Goal: Task Accomplishment & Management: Manage account settings

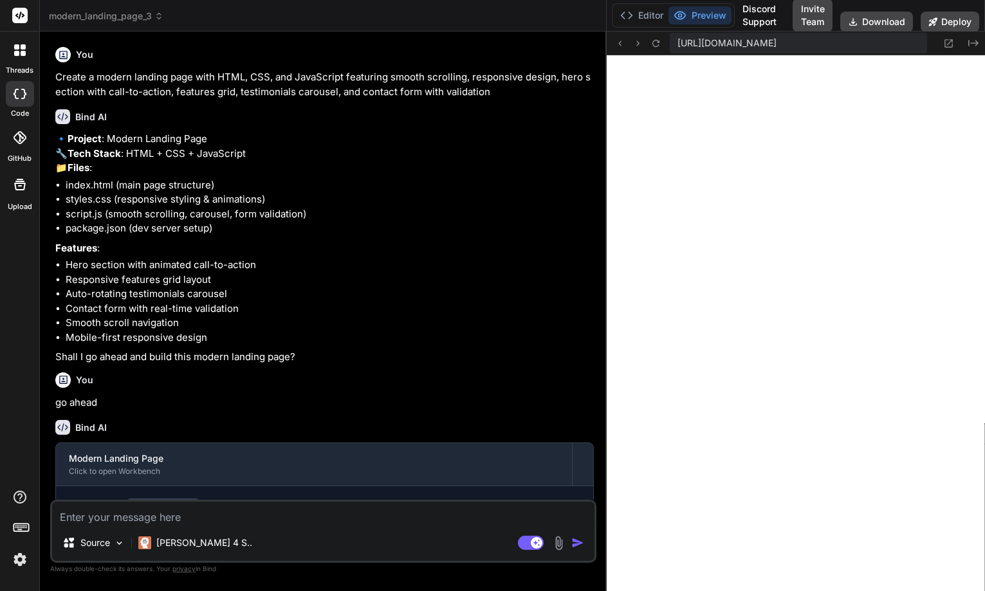
scroll to position [440, 0]
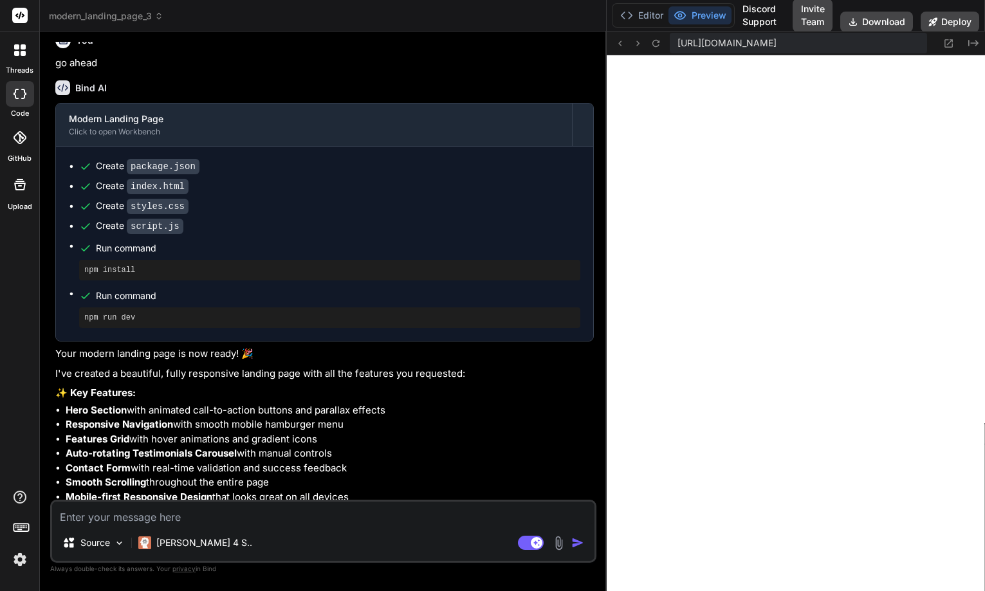
click at [26, 556] on img at bounding box center [20, 560] width 22 height 22
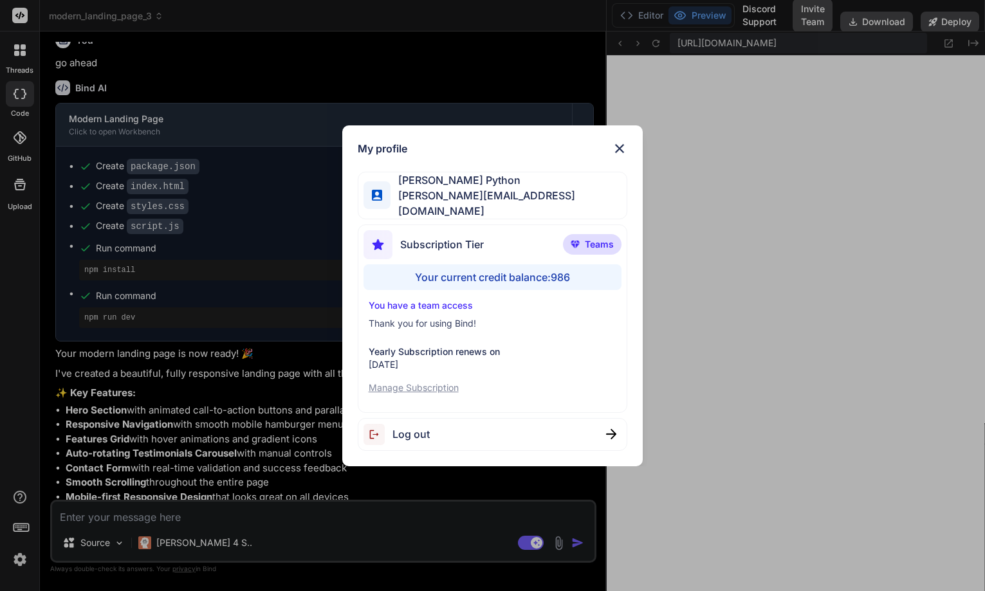
click at [457, 432] on div "Log out" at bounding box center [493, 434] width 270 height 33
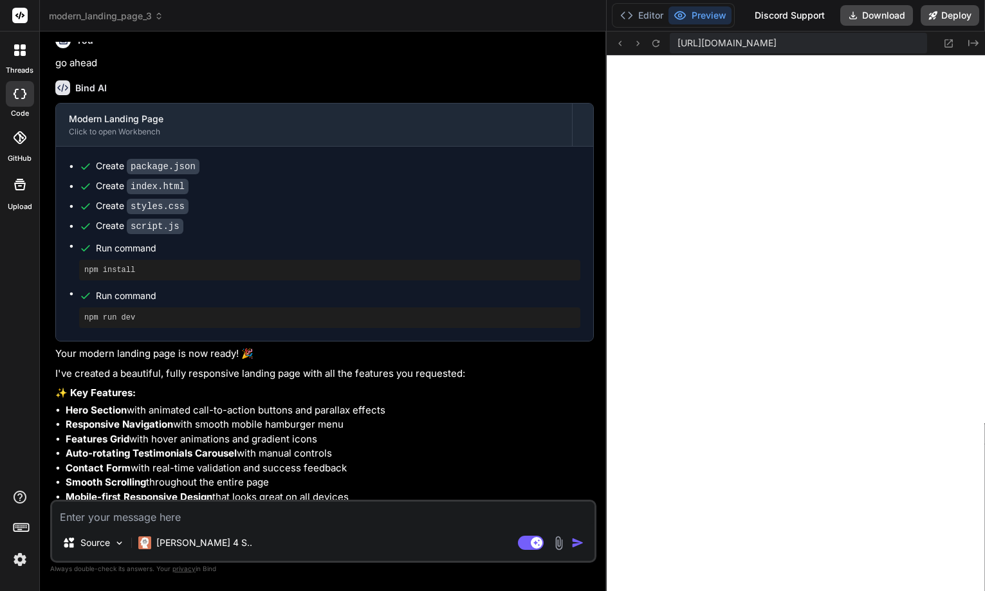
scroll to position [0, 0]
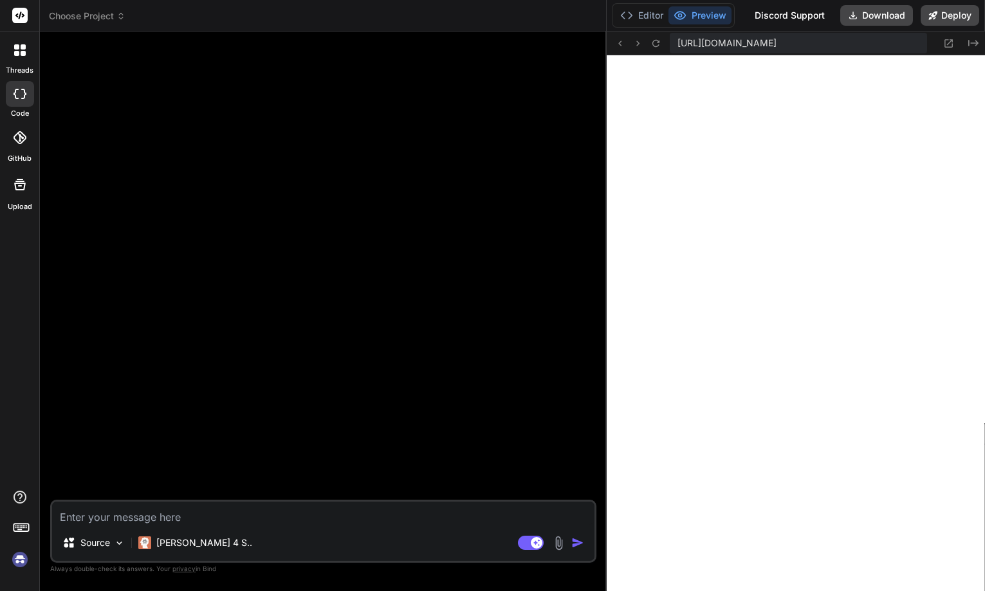
type textarea "x"
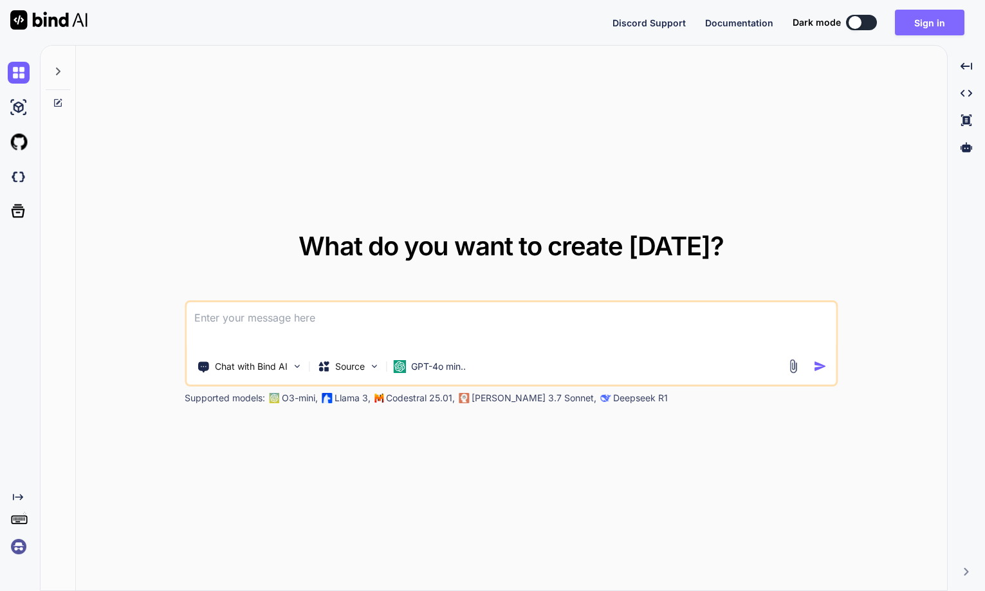
click at [921, 32] on button "Sign in" at bounding box center [929, 23] width 69 height 26
